Goal: Information Seeking & Learning: Learn about a topic

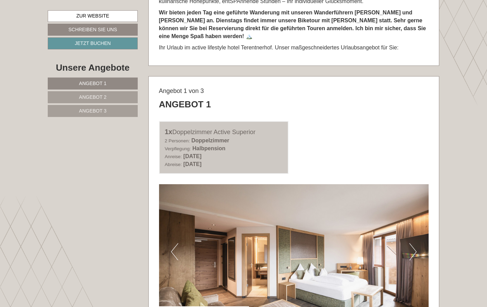
scroll to position [304, 0]
click at [181, 101] on div "Angebot 1" at bounding box center [185, 105] width 52 height 13
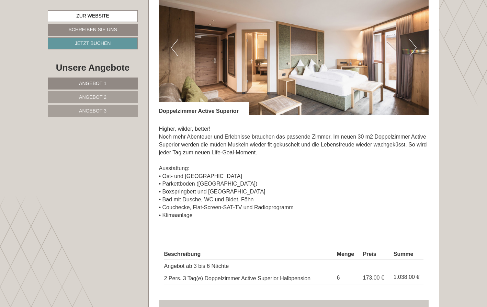
scroll to position [507, 0]
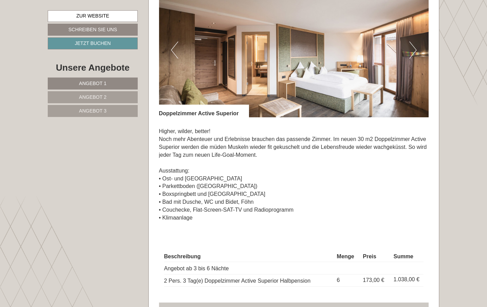
click at [415, 48] on button "Next" at bounding box center [412, 50] width 7 height 17
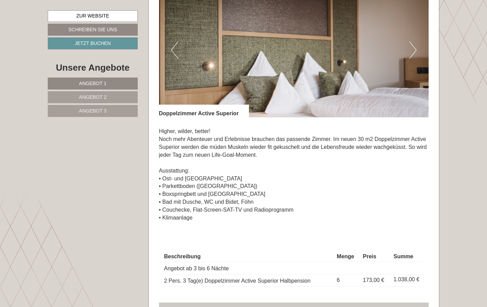
click at [415, 48] on button "Next" at bounding box center [412, 50] width 7 height 17
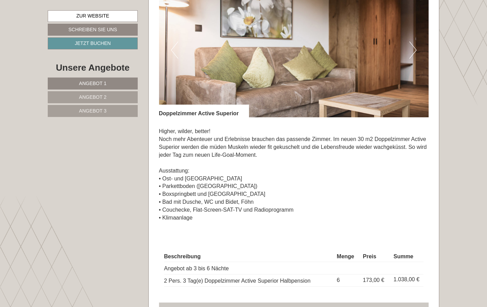
click at [415, 48] on button "Next" at bounding box center [412, 50] width 7 height 17
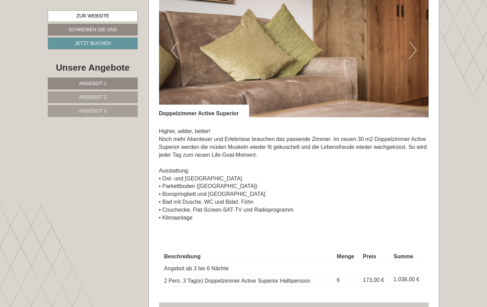
click at [415, 48] on button "Next" at bounding box center [412, 50] width 7 height 17
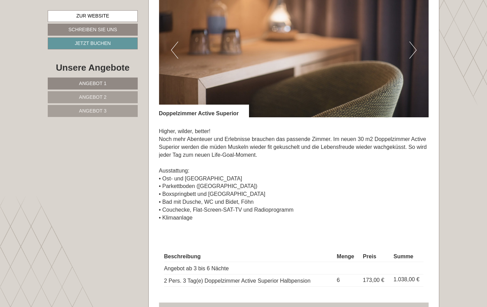
click at [415, 48] on button "Next" at bounding box center [412, 50] width 7 height 17
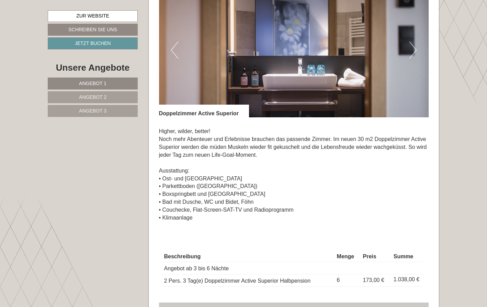
click at [415, 48] on button "Next" at bounding box center [412, 50] width 7 height 17
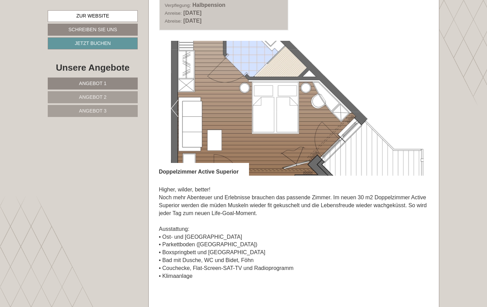
scroll to position [448, 0]
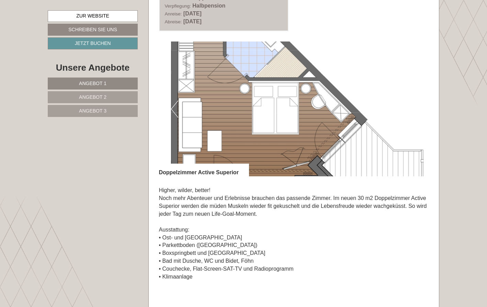
click at [87, 83] on span "Angebot 1" at bounding box center [92, 83] width 27 height 5
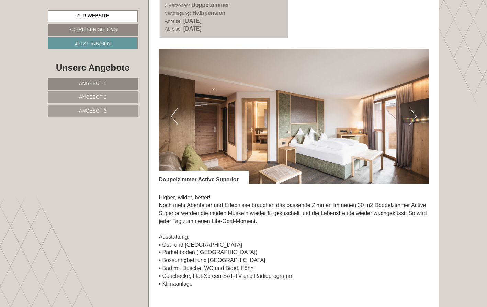
scroll to position [447, 0]
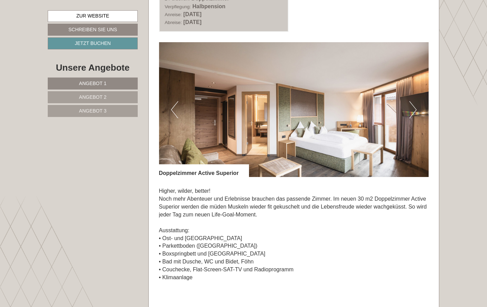
click at [102, 90] on nav "Angebot 1 Angebot 2 Angebot 3" at bounding box center [94, 98] width 92 height 40
click at [99, 96] on span "Angebot 2" at bounding box center [92, 96] width 27 height 5
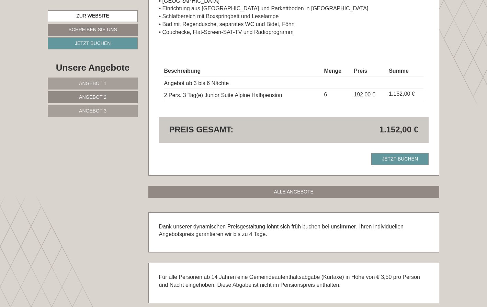
scroll to position [684, 0]
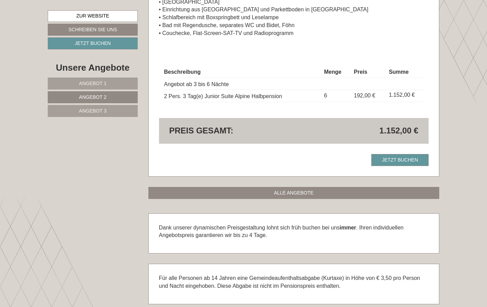
click at [112, 108] on link "Angebot 3" at bounding box center [93, 111] width 90 height 12
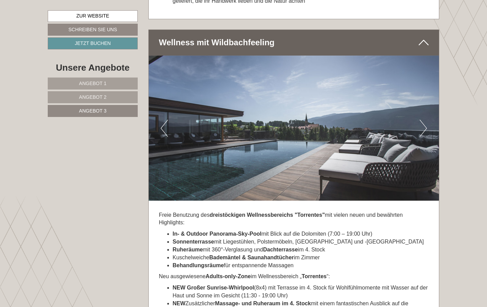
scroll to position [1326, 0]
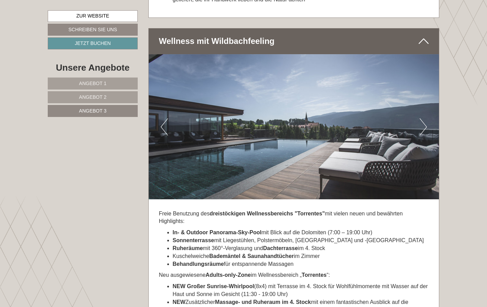
click at [423, 119] on button "Next" at bounding box center [423, 127] width 7 height 17
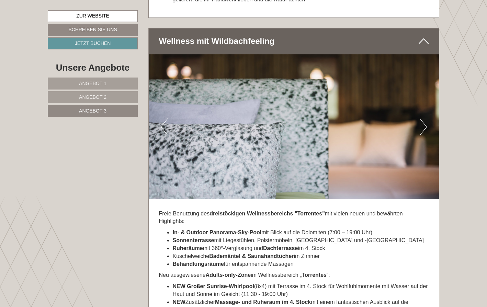
click at [423, 119] on button "Next" at bounding box center [423, 127] width 7 height 17
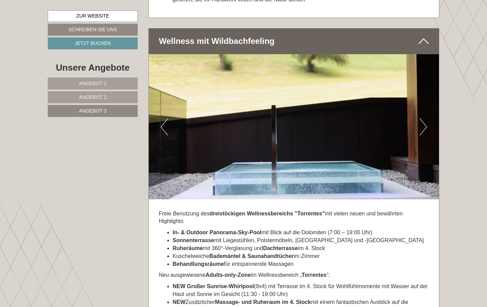
click at [423, 119] on button "Next" at bounding box center [423, 127] width 7 height 17
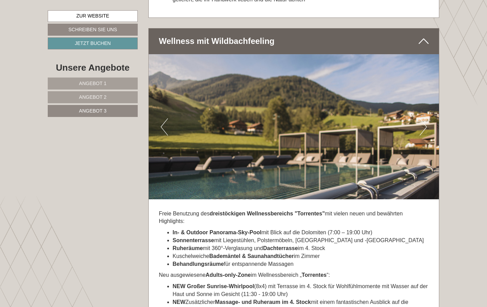
click at [423, 119] on button "Next" at bounding box center [423, 127] width 7 height 17
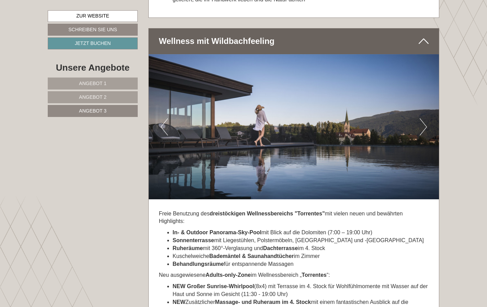
click at [423, 119] on button "Next" at bounding box center [423, 127] width 7 height 17
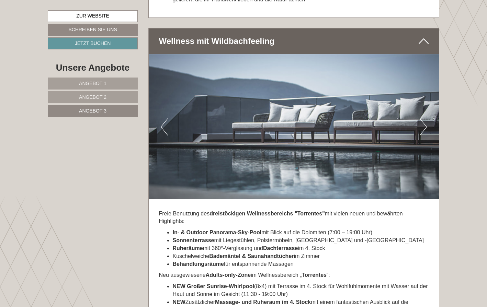
click at [423, 119] on button "Next" at bounding box center [423, 127] width 7 height 17
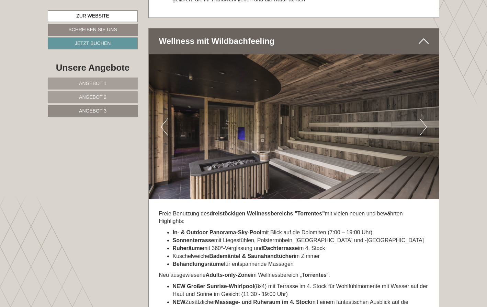
click at [423, 119] on button "Next" at bounding box center [423, 127] width 7 height 17
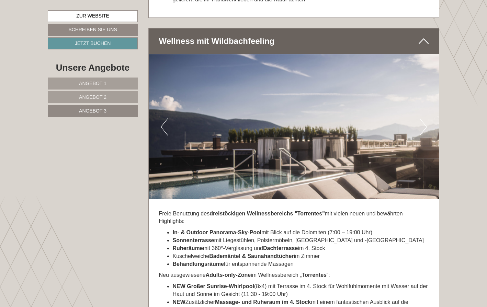
click at [423, 119] on button "Next" at bounding box center [423, 127] width 7 height 17
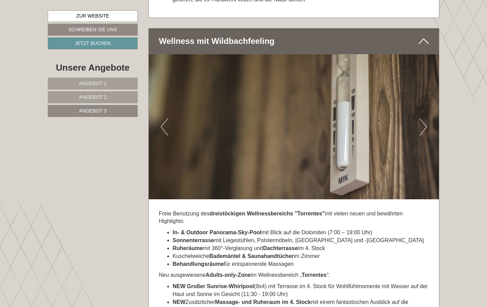
click at [423, 119] on button "Next" at bounding box center [423, 127] width 7 height 17
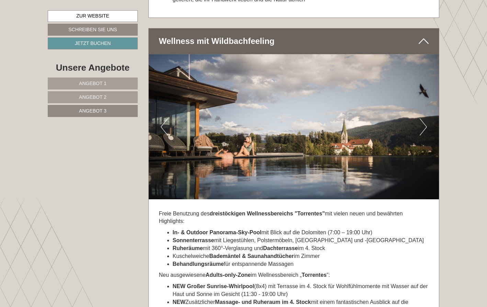
click at [423, 119] on button "Next" at bounding box center [423, 127] width 7 height 17
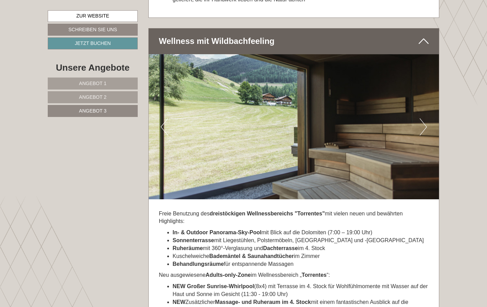
click at [423, 119] on button "Next" at bounding box center [423, 127] width 7 height 17
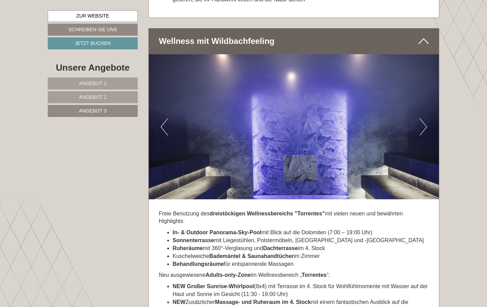
click at [423, 119] on button "Next" at bounding box center [423, 127] width 7 height 17
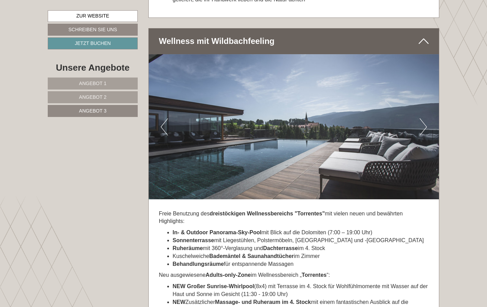
click at [423, 119] on button "Next" at bounding box center [423, 127] width 7 height 17
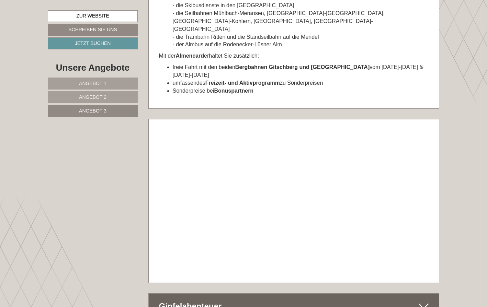
scroll to position [2372, 0]
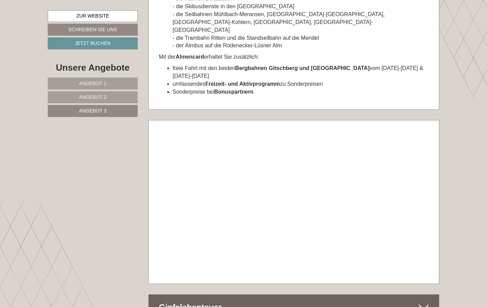
click at [423, 302] on icon at bounding box center [424, 308] width 10 height 12
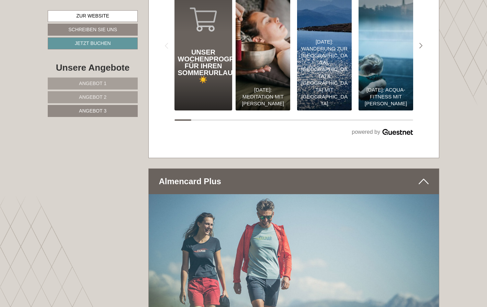
scroll to position [1962, 0]
